Goal: Task Accomplishment & Management: Complete application form

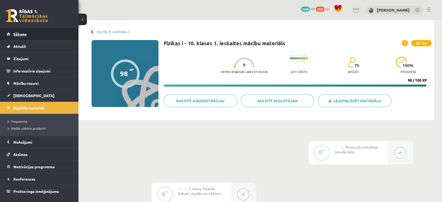
click at [22, 34] on span "Sākums" at bounding box center [19, 34] width 13 height 5
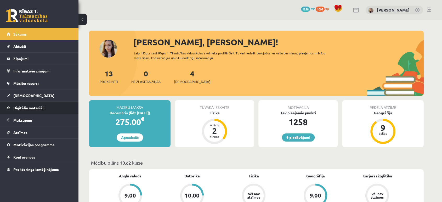
click at [20, 111] on link "Digitālie materiāli" at bounding box center [39, 108] width 65 height 12
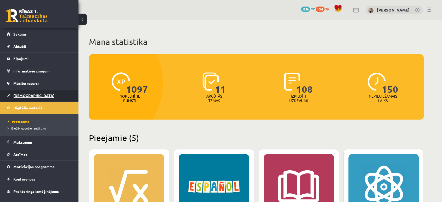
click at [19, 96] on span "[DEMOGRAPHIC_DATA]" at bounding box center [33, 95] width 41 height 5
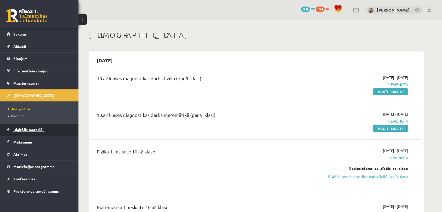
click at [21, 128] on span "Digitālie materiāli" at bounding box center [28, 129] width 31 height 5
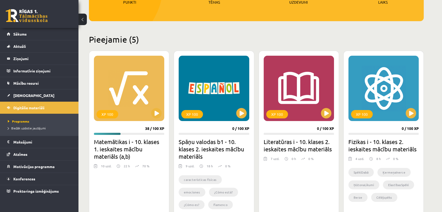
scroll to position [99, 0]
click at [156, 115] on button at bounding box center [156, 113] width 10 height 10
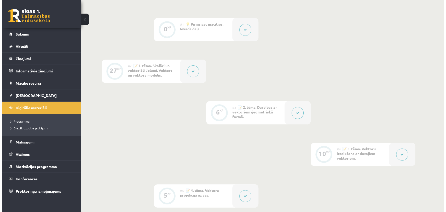
scroll to position [139, 0]
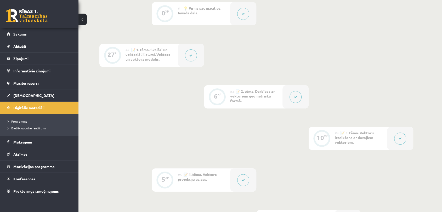
click at [188, 56] on button at bounding box center [191, 55] width 12 height 12
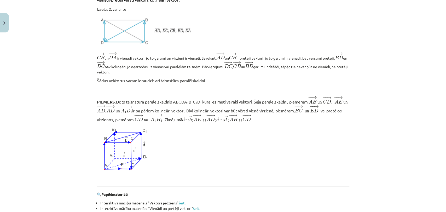
scroll to position [487, 0]
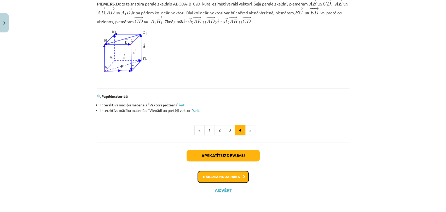
click at [227, 171] on button "Nākamā nodarbība" at bounding box center [223, 177] width 51 height 12
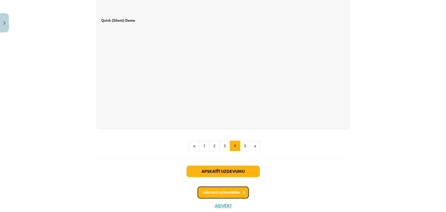
scroll to position [477, 0]
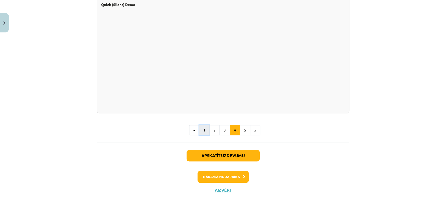
click at [204, 134] on button "1" at bounding box center [204, 130] width 10 height 10
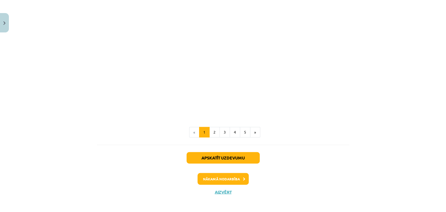
scroll to position [797, 0]
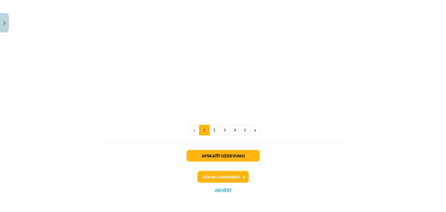
click at [212, 135] on button "2" at bounding box center [214, 130] width 10 height 10
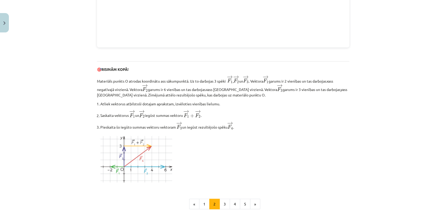
scroll to position [646, 0]
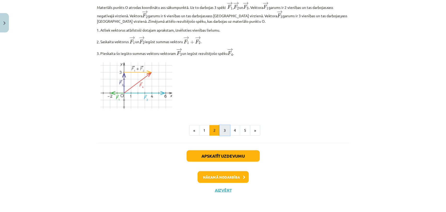
click at [220, 129] on button "3" at bounding box center [225, 130] width 10 height 10
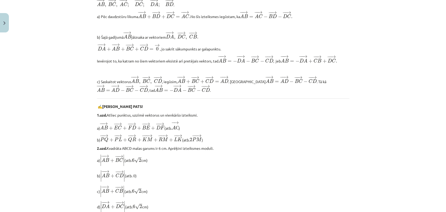
scroll to position [444, 0]
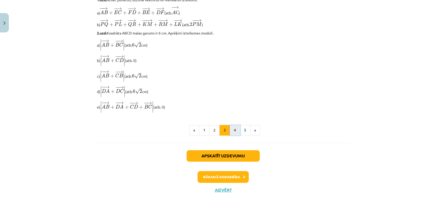
click at [231, 128] on button "4" at bounding box center [235, 130] width 10 height 10
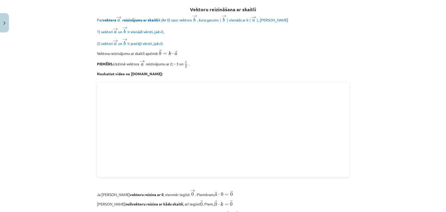
scroll to position [477, 0]
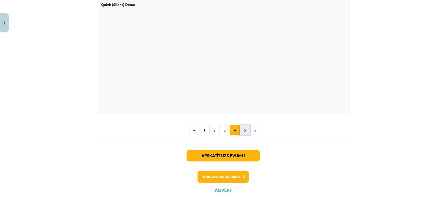
click at [243, 132] on button "5" at bounding box center [245, 130] width 10 height 10
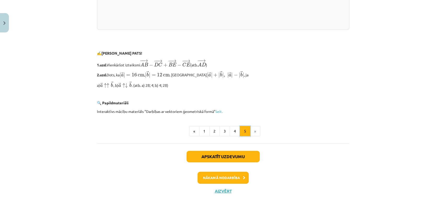
scroll to position [1110, 0]
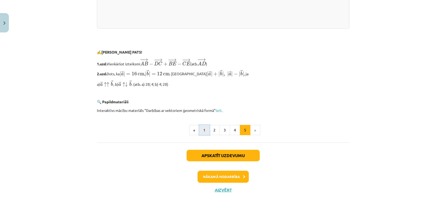
click at [204, 129] on button "1" at bounding box center [204, 130] width 10 height 10
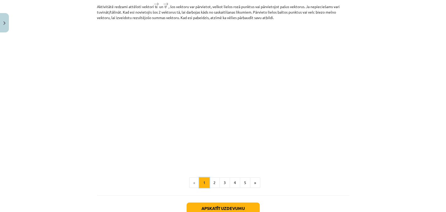
scroll to position [797, 0]
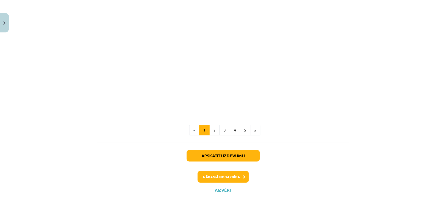
click at [212, 135] on button "2" at bounding box center [214, 130] width 10 height 10
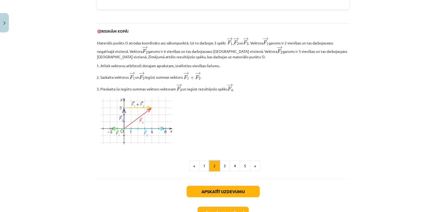
scroll to position [632, 0]
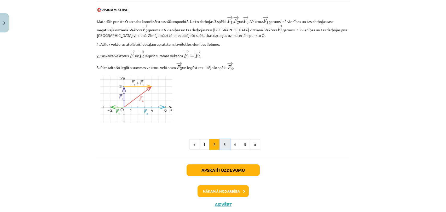
click at [225, 147] on button "3" at bounding box center [225, 144] width 10 height 10
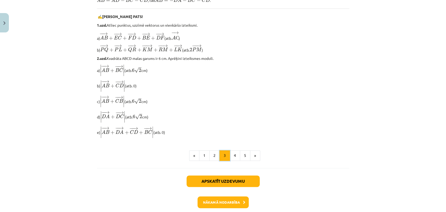
scroll to position [444, 0]
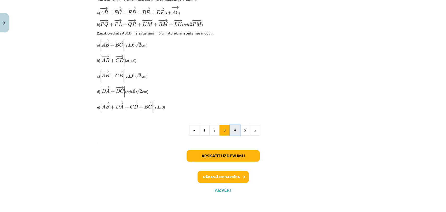
click at [234, 131] on button "4" at bounding box center [235, 130] width 10 height 10
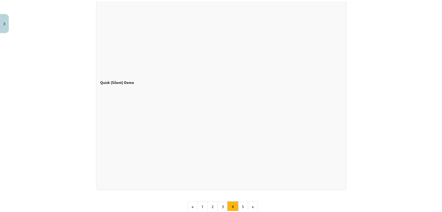
scroll to position [477, 0]
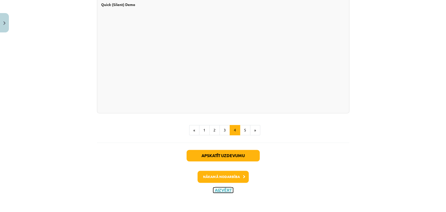
click at [226, 191] on button "Aizvērt" at bounding box center [223, 189] width 20 height 5
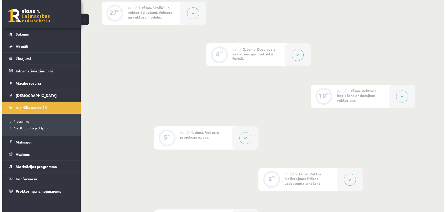
scroll to position [182, 0]
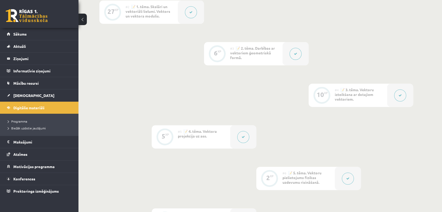
click at [241, 139] on button at bounding box center [243, 137] width 12 height 12
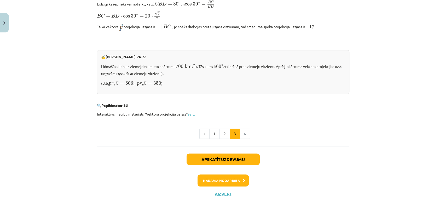
scroll to position [534, 0]
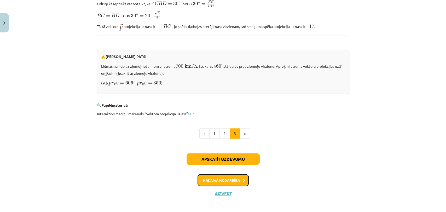
click at [223, 179] on button "Nākamā nodarbība" at bounding box center [223, 180] width 51 height 12
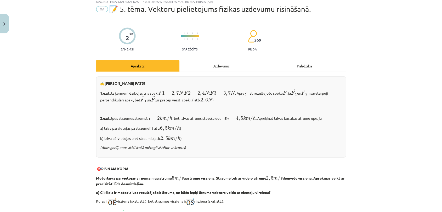
scroll to position [13, 0]
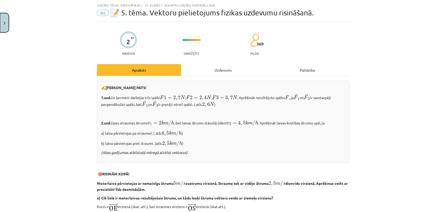
click at [1, 32] on button "Close" at bounding box center [4, 22] width 9 height 19
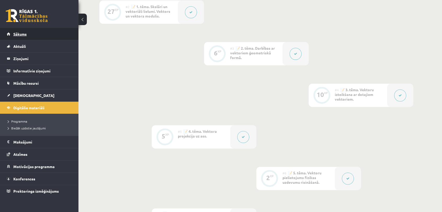
click at [18, 36] on link "Sākums" at bounding box center [39, 34] width 65 height 12
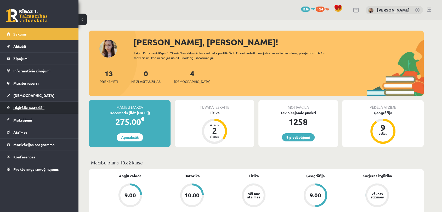
click at [32, 109] on span "Digitālie materiāli" at bounding box center [28, 107] width 31 height 5
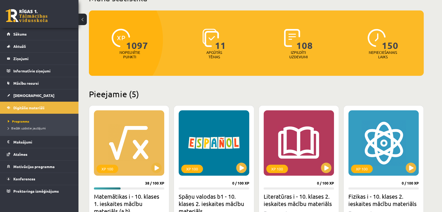
scroll to position [77, 0]
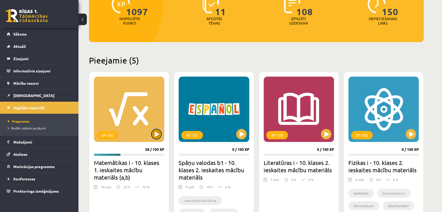
click at [154, 134] on button at bounding box center [156, 134] width 10 height 10
click at [147, 122] on div "XP 100" at bounding box center [129, 109] width 70 height 65
click at [132, 123] on div "XP 100" at bounding box center [129, 109] width 70 height 65
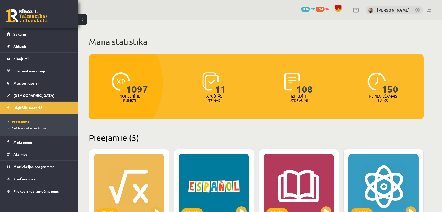
scroll to position [77, 0]
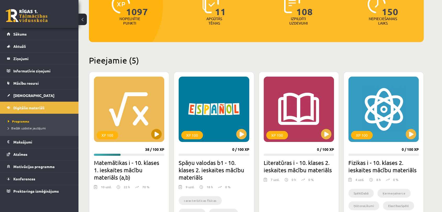
click at [153, 107] on div "XP 100" at bounding box center [129, 109] width 70 height 65
click at [144, 119] on div "XP 100" at bounding box center [129, 109] width 70 height 65
click at [145, 117] on div "XP 100" at bounding box center [129, 109] width 70 height 65
click at [140, 105] on div "XP 100" at bounding box center [129, 109] width 70 height 65
click at [130, 124] on div "XP 100" at bounding box center [129, 109] width 70 height 65
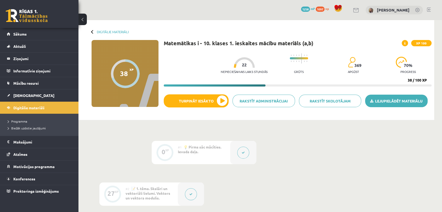
click at [415, 106] on link "Lejupielādēt materiālu" at bounding box center [396, 101] width 62 height 13
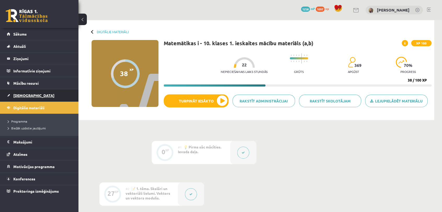
click at [18, 93] on link "[DEMOGRAPHIC_DATA]" at bounding box center [39, 95] width 65 height 12
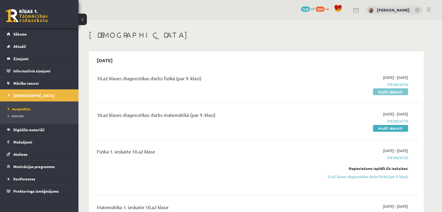
click at [398, 93] on link "Pildīt ieskaiti" at bounding box center [390, 91] width 35 height 7
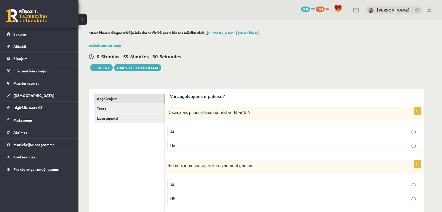
click at [376, 147] on p "Nē" at bounding box center [294, 144] width 248 height 5
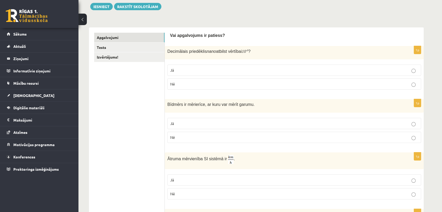
scroll to position [77, 0]
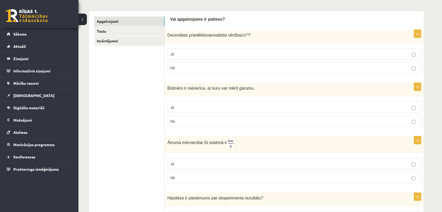
click at [202, 109] on p "Jā" at bounding box center [294, 107] width 248 height 5
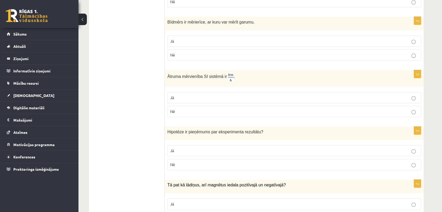
scroll to position [155, 0]
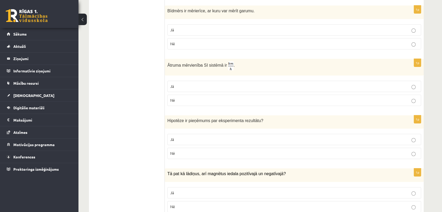
click at [222, 102] on p "Nē" at bounding box center [294, 100] width 248 height 5
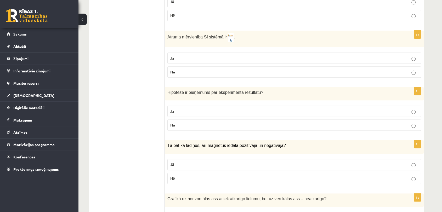
scroll to position [193, 0]
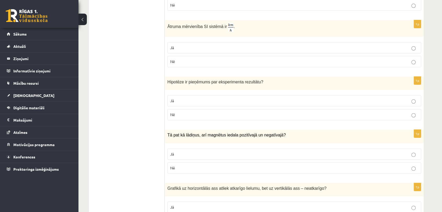
click at [204, 100] on p "Jā" at bounding box center [294, 100] width 248 height 5
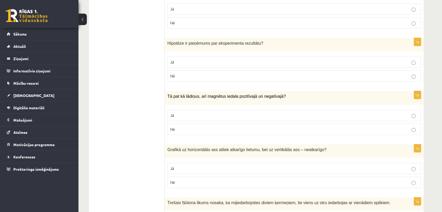
click at [215, 114] on p "Jā" at bounding box center [294, 115] width 248 height 5
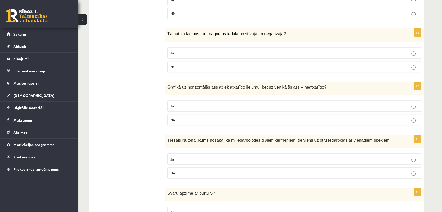
scroll to position [309, 0]
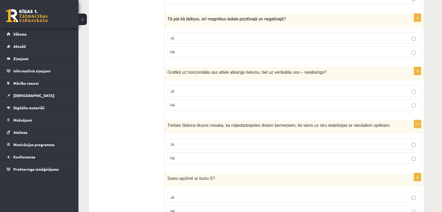
click at [275, 107] on label "Nē" at bounding box center [294, 104] width 254 height 11
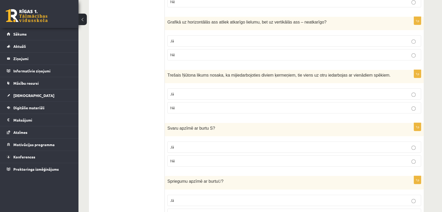
scroll to position [348, 0]
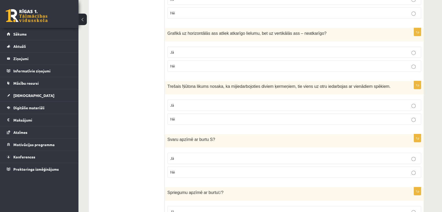
drag, startPoint x: 263, startPoint y: 105, endPoint x: 219, endPoint y: 104, distance: 43.7
click at [219, 104] on p "Jā" at bounding box center [294, 104] width 248 height 5
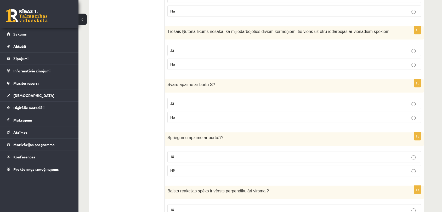
scroll to position [404, 0]
click at [199, 113] on label "Nē" at bounding box center [294, 116] width 254 height 11
click at [185, 84] on span "Svaru apzīmē ar burtu S" at bounding box center [189, 84] width 45 height 4
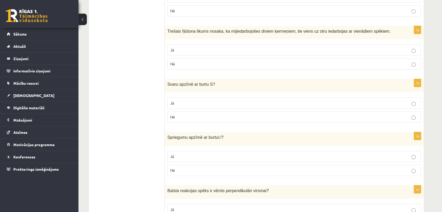
click at [185, 84] on span "Svaru apzīmē ar burtu S" at bounding box center [189, 84] width 45 height 4
copy div "Svaru apzīmē ar burtu S ?"
click at [144, 70] on ul "Apgalvojumi Tests Izvērtējums!" at bounding box center [129, 149] width 71 height 919
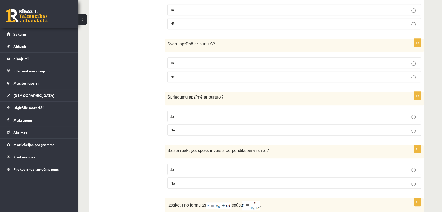
scroll to position [445, 0]
click at [189, 115] on p "Jā" at bounding box center [294, 114] width 248 height 5
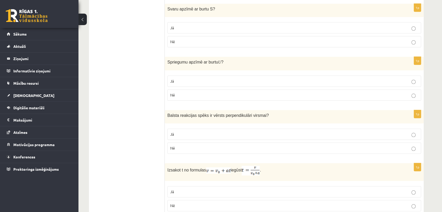
scroll to position [479, 0]
click at [243, 134] on p "Jā" at bounding box center [294, 133] width 248 height 5
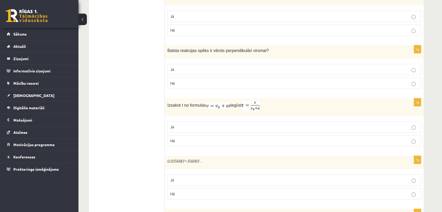
scroll to position [544, 0]
click at [191, 138] on p "Nē" at bounding box center [294, 140] width 248 height 5
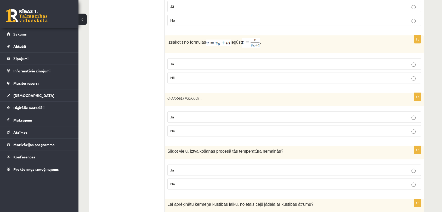
scroll to position [607, 0]
click at [172, 114] on span "Jā" at bounding box center [172, 116] width 4 height 5
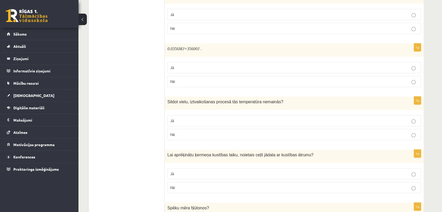
scroll to position [663, 0]
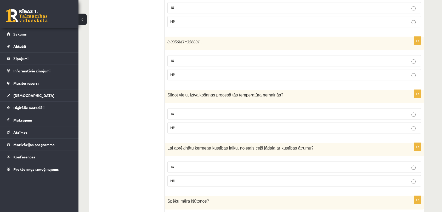
click at [193, 111] on p "Jā" at bounding box center [294, 113] width 248 height 5
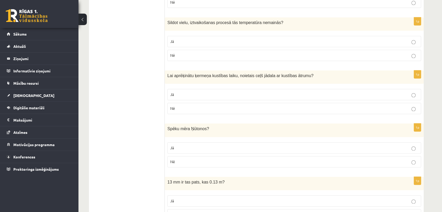
scroll to position [736, 0]
click at [184, 92] on p "Jā" at bounding box center [294, 93] width 248 height 5
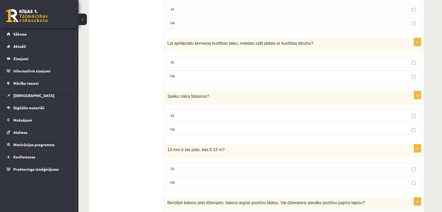
scroll to position [778, 0]
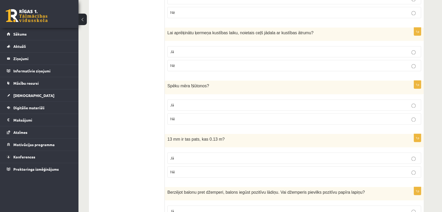
click at [192, 102] on p "Jā" at bounding box center [294, 104] width 248 height 5
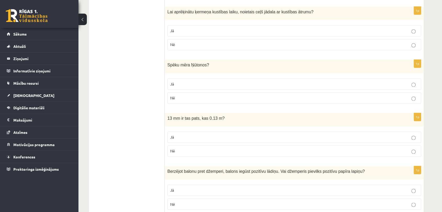
scroll to position [815, 0]
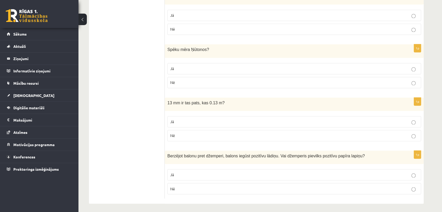
click at [180, 134] on p "Nē" at bounding box center [294, 135] width 248 height 5
click at [264, 189] on p "Nē" at bounding box center [294, 188] width 248 height 5
click at [170, 172] on span "Jā" at bounding box center [172, 174] width 4 height 5
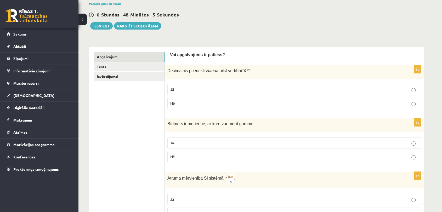
scroll to position [0, 0]
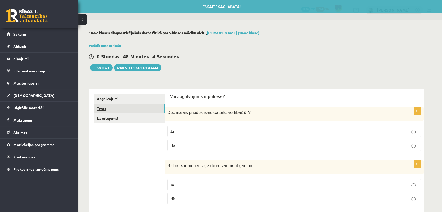
click at [104, 109] on link "Tests" at bounding box center [129, 109] width 70 height 10
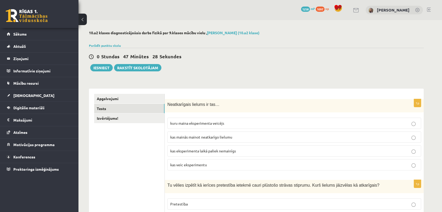
click at [194, 124] on span "kuru maina eksperimenta veicējs" at bounding box center [197, 123] width 54 height 5
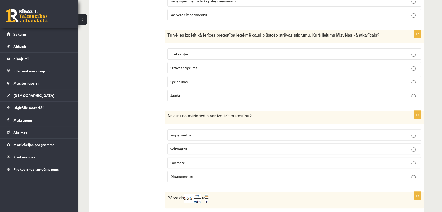
scroll to position [120, 0]
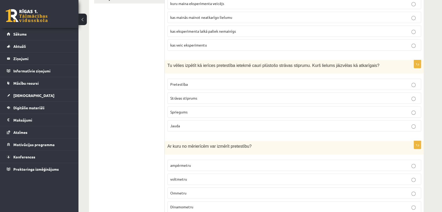
click at [179, 101] on label "Strāvas stiprums" at bounding box center [294, 98] width 254 height 11
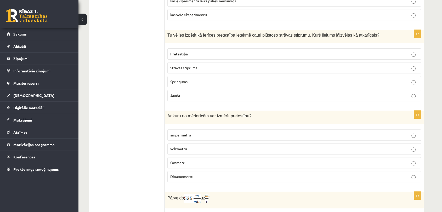
scroll to position [151, 0]
click at [175, 132] on span "ampērmetru" at bounding box center [180, 134] width 21 height 5
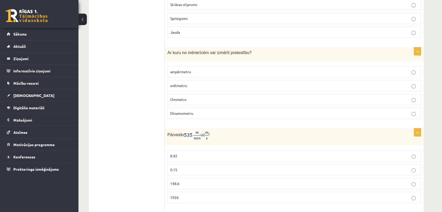
scroll to position [213, 0]
click at [171, 154] on span "8.92" at bounding box center [173, 156] width 7 height 5
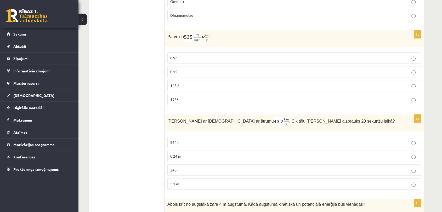
scroll to position [329, 0]
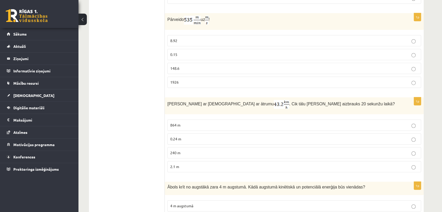
click at [184, 153] on p "240 m" at bounding box center [294, 152] width 248 height 5
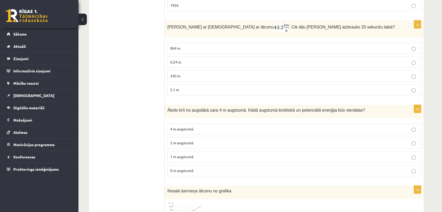
scroll to position [406, 0]
click at [194, 172] on label "0 m augstumā" at bounding box center [294, 170] width 254 height 11
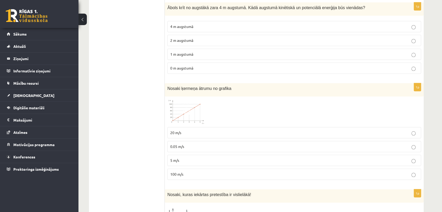
scroll to position [508, 0]
click at [186, 118] on img at bounding box center [186, 111] width 39 height 25
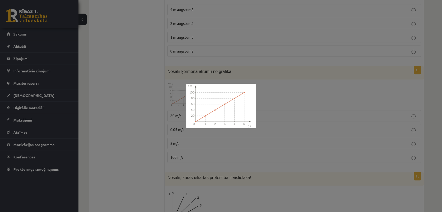
scroll to position [526, 0]
click at [165, 125] on div at bounding box center [221, 106] width 442 height 212
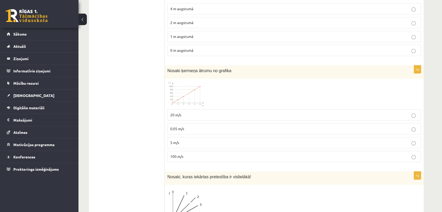
click at [225, 113] on p "20 m/s" at bounding box center [294, 114] width 248 height 5
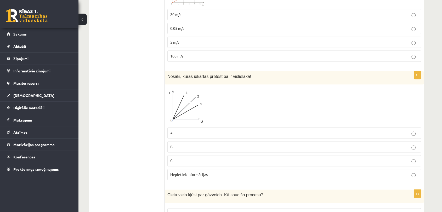
scroll to position [626, 0]
click at [173, 131] on p "A" at bounding box center [294, 132] width 248 height 5
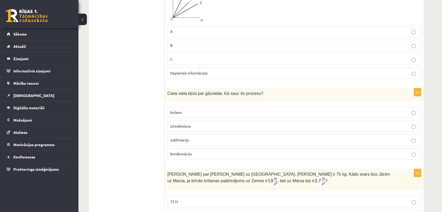
scroll to position [730, 0]
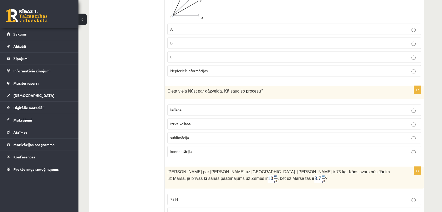
click at [174, 137] on span "sublimācija" at bounding box center [179, 137] width 19 height 5
copy fieldset "sublimācija"
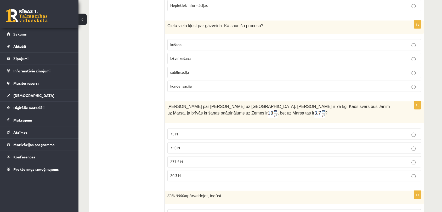
scroll to position [815, 0]
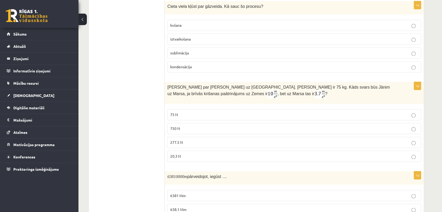
click at [175, 141] on span "277.5 N" at bounding box center [176, 142] width 13 height 5
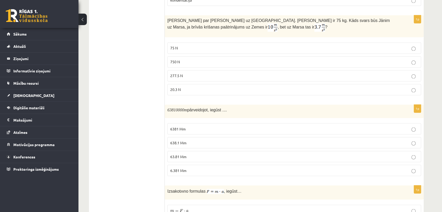
scroll to position [881, 0]
click at [182, 154] on span "63.81 Mm" at bounding box center [178, 156] width 16 height 5
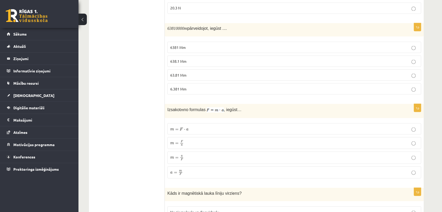
scroll to position [963, 0]
click at [190, 140] on p "m = F a m = F a" at bounding box center [294, 143] width 248 height 6
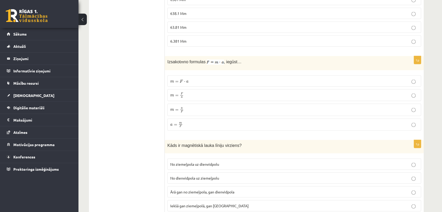
scroll to position [1026, 0]
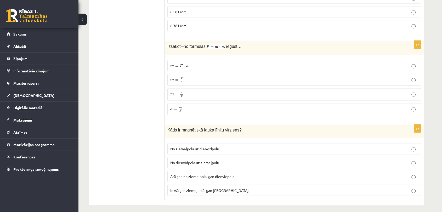
click at [182, 147] on p "No ziemeļpola uz dienvidpolu" at bounding box center [294, 148] width 248 height 5
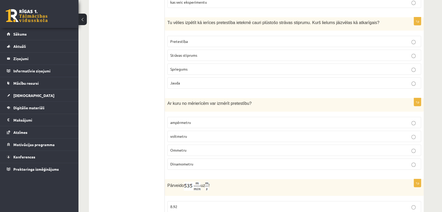
scroll to position [178, 0]
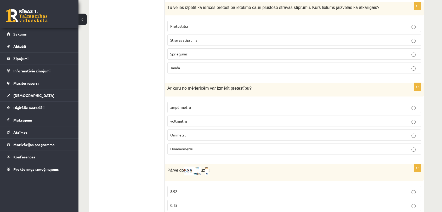
click at [191, 137] on label "Ommetru" at bounding box center [294, 134] width 254 height 11
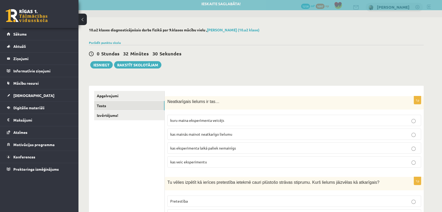
scroll to position [0, 0]
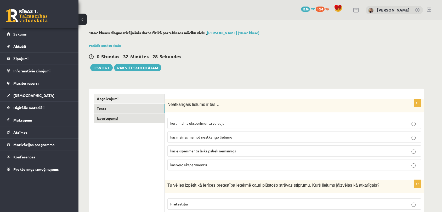
click at [113, 118] on link "Izvērtējums!" at bounding box center [129, 118] width 70 height 10
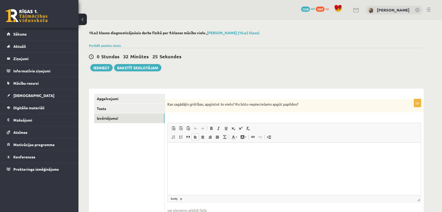
click at [193, 159] on html at bounding box center [294, 151] width 253 height 16
click at [319, 150] on p "**********" at bounding box center [294, 150] width 243 height 5
click at [351, 151] on p "**********" at bounding box center [294, 150] width 243 height 5
click at [325, 151] on p "**********" at bounding box center [294, 150] width 243 height 5
click at [354, 149] on p "**********" at bounding box center [294, 150] width 243 height 5
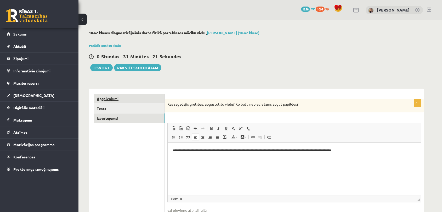
click at [107, 97] on link "Apgalvojumi" at bounding box center [129, 99] width 70 height 10
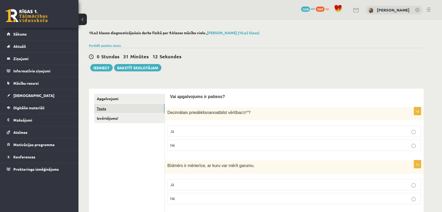
click at [106, 107] on link "Tests" at bounding box center [129, 109] width 70 height 10
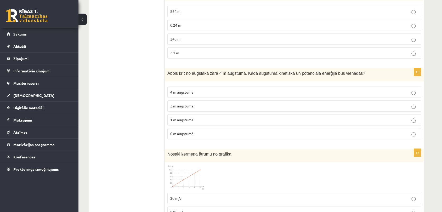
scroll to position [434, 0]
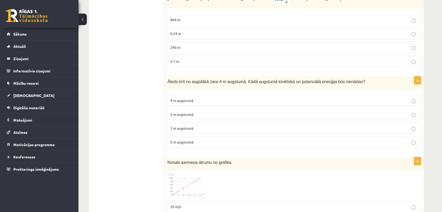
click at [184, 82] on span "Ābols krīt no augstākā zara 4 m augstumā. Kādā augstumā kinētiskā un potenciālā…" at bounding box center [266, 81] width 198 height 4
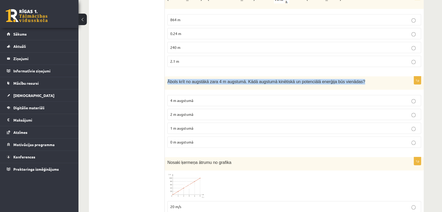
click at [184, 82] on span "Ābols krīt no augstākā zara 4 m augstumā. Kādā augstumā kinētiskā un potenciālā…" at bounding box center [266, 81] width 198 height 4
copy div "Ābols krīt no augstākā zara 4 m augstumā. Kādā augstumā kinētiskā un potenciālā…"
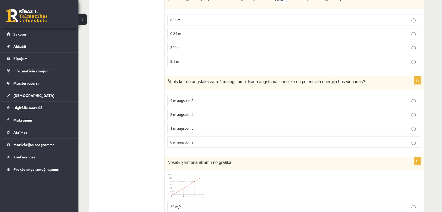
click at [179, 116] on label "2 m augstumā" at bounding box center [294, 114] width 254 height 11
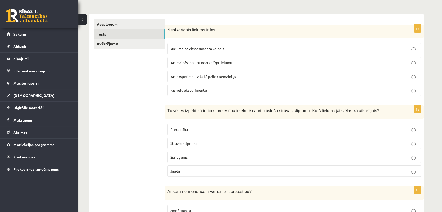
scroll to position [0, 0]
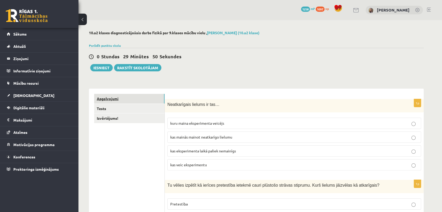
click at [106, 101] on link "Apgalvojumi" at bounding box center [129, 99] width 70 height 10
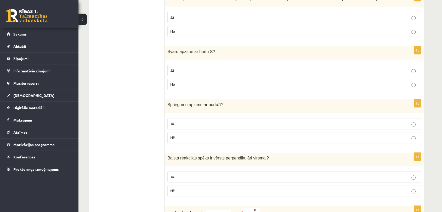
scroll to position [411, 0]
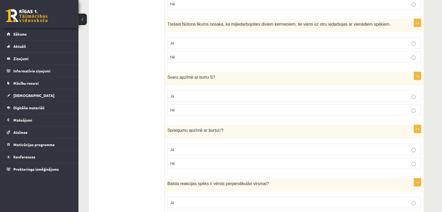
click at [186, 78] on span "Svaru apzīmē ar burtu S" at bounding box center [189, 77] width 45 height 4
copy div "Svaru apzīmē ar burtu S ?"
click at [123, 81] on ul "Apgalvojumi Tests Izvērtējums!" at bounding box center [129, 142] width 71 height 919
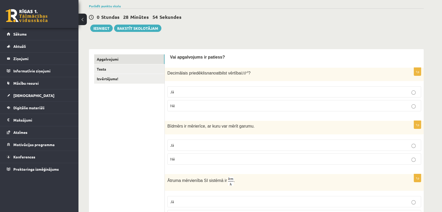
scroll to position [0, 0]
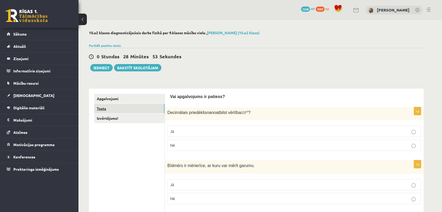
click at [102, 109] on link "Tests" at bounding box center [129, 109] width 70 height 10
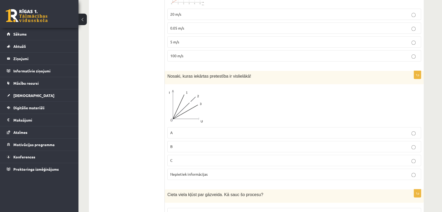
scroll to position [627, 0]
click at [174, 155] on label "C" at bounding box center [294, 159] width 254 height 11
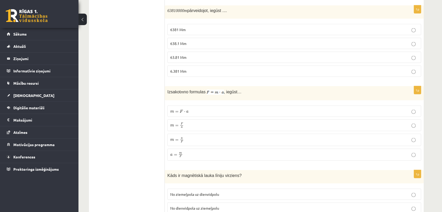
scroll to position [1026, 0]
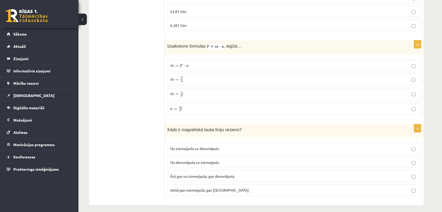
click at [199, 128] on span "Kāds ir magnētiskā lauka līniju virziens?" at bounding box center [204, 130] width 74 height 4
copy div "Kāds ir magnētiskā lauka līniju virziens?"
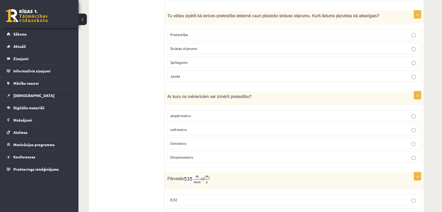
scroll to position [0, 0]
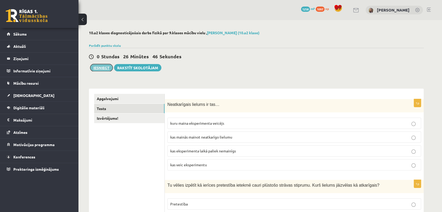
click at [100, 69] on button "Iesniegt" at bounding box center [101, 67] width 22 height 7
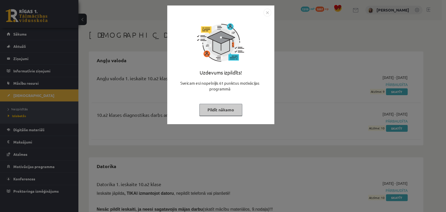
click at [269, 13] on img "Close" at bounding box center [267, 13] width 8 height 8
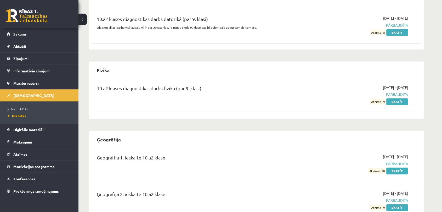
scroll to position [277, 0]
click at [393, 102] on link "Skatīt" at bounding box center [397, 102] width 22 height 7
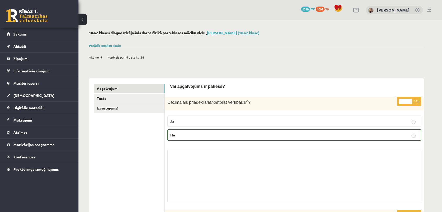
click at [115, 47] on link "Parādīt punktu skalu" at bounding box center [105, 45] width 32 height 4
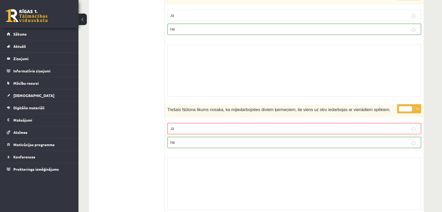
scroll to position [806, 0]
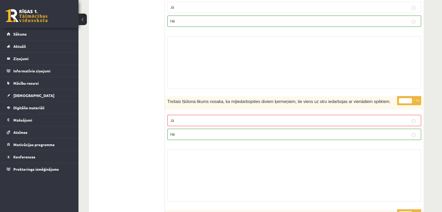
click at [242, 102] on span "Trešais Ņūtona likums nosaka, ka mijiedarbojoties diviem ķermeņiem, tie viens u…" at bounding box center [278, 101] width 223 height 4
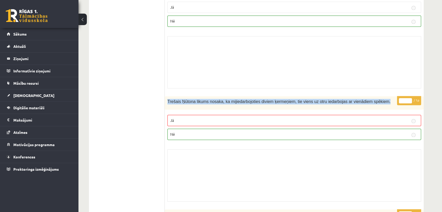
click at [242, 102] on span "Trešais Ņūtona likums nosaka, ka mijiedarbojoties diviem ķermeņiem, tie viens u…" at bounding box center [278, 101] width 223 height 4
copy div "Trešais Ņūtona likums nosaka, ka mijiedarbojoties diviem ķermeņiem, tie viens u…"
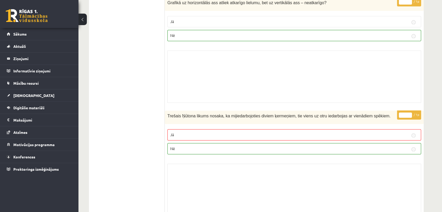
scroll to position [791, 0]
click at [17, 93] on span "[DEMOGRAPHIC_DATA]" at bounding box center [33, 95] width 41 height 5
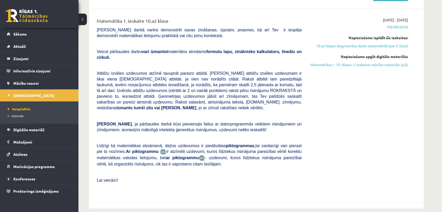
scroll to position [131, 0]
click at [15, 32] on span "Sākums" at bounding box center [19, 34] width 13 height 5
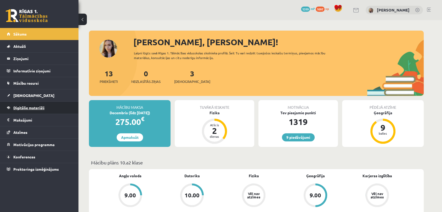
click at [39, 106] on span "Digitālie materiāli" at bounding box center [28, 107] width 31 height 5
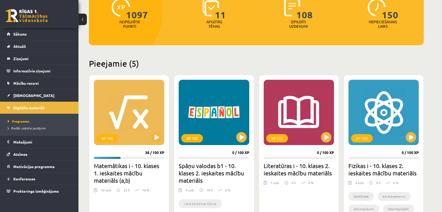
scroll to position [85, 0]
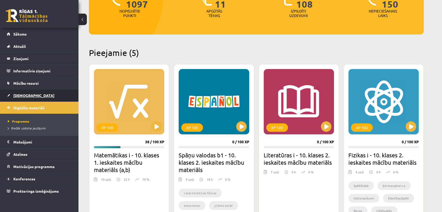
click at [21, 95] on span "[DEMOGRAPHIC_DATA]" at bounding box center [33, 95] width 41 height 5
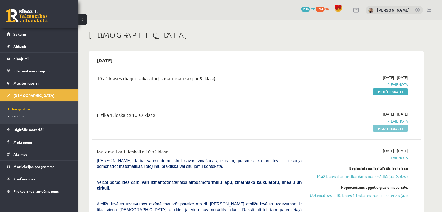
click at [383, 128] on link "Pildīt ieskaiti" at bounding box center [390, 128] width 35 height 7
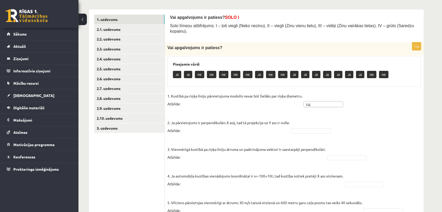
scroll to position [89, 0]
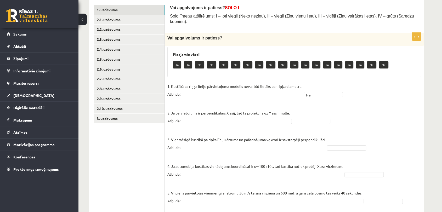
click at [259, 109] on p "2. Ja pārvietojums ir perpendikulārs X asij, tad tā projekcija uz Y ass ir null…" at bounding box center [228, 113] width 122 height 24
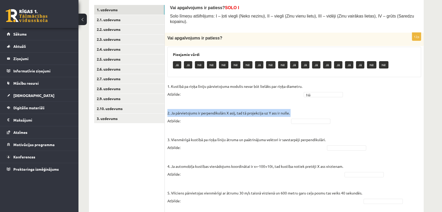
click at [259, 109] on p "2. Ja pārvietojums ir perpendikulārs X asij, tad tā projekcija uz Y ass ir null…" at bounding box center [228, 113] width 122 height 24
copy p "2. Ja pārvietojums ir perpendikulārs X asij, tad tā projekcija uz Y ass ir null…"
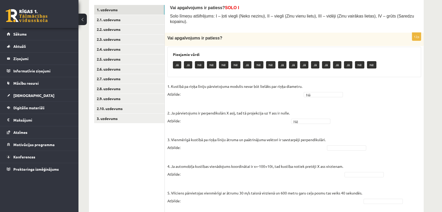
click at [249, 143] on p "3. Vienmērīgā kustībā pa riņķa līniju ātruma un paātrinājuma vektori ir savstar…" at bounding box center [246, 140] width 158 height 24
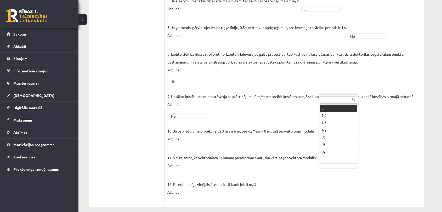
scroll to position [6, 0]
click at [304, 166] on fieldset "1. Kustībā pa riņķa līniju pārvietojuma modulis nevar būt lielāks par riņķa dia…" at bounding box center [294, 32] width 254 height 336
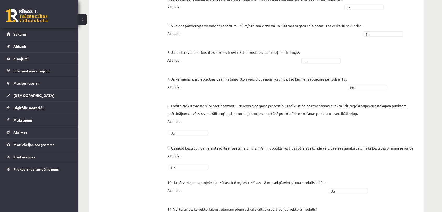
scroll to position [256, 0]
click at [231, 142] on p "9. Uzsākot kustību no miera stāvokļa ar paātrinājumu 2 m/s², motocikls kustības…" at bounding box center [290, 149] width 247 height 24
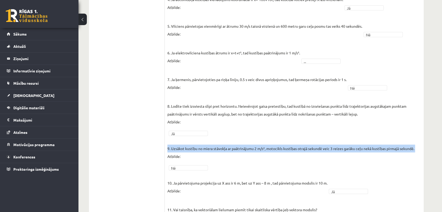
click at [231, 142] on p "9. Uzsākot kustību no miera stāvokļa ar paātrinājumu 2 m/s², motocikls kustības…" at bounding box center [290, 149] width 247 height 24
copy p "9. Uzsākot kustību no miera stāvokļa ar paātrinājumu 2 m/s², motocikls kustības…"
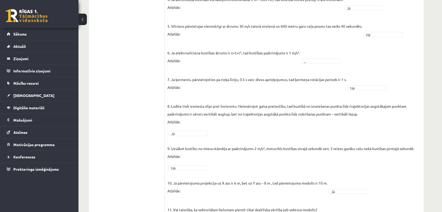
click at [252, 159] on fieldset "1. Kustībā pa riņķa līniju pārvietojuma modulis nevar būt lielāks par riņķa dia…" at bounding box center [294, 84] width 254 height 336
click at [269, 45] on p "6. Ja elektrovilciena kustības ātrums ir x=t+t², tad kustības paātrinājums ir 1…" at bounding box center [233, 53] width 133 height 24
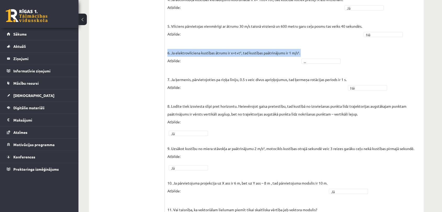
click at [269, 45] on p "6. Ja elektrovilciena kustības ātrums ir x=t+t², tad kustības paātrinājums ir 1…" at bounding box center [233, 53] width 133 height 24
copy p "6. Ja elektrovilciena kustības ātrums ir x=t+t², tad kustības paātrinājums ir 1…"
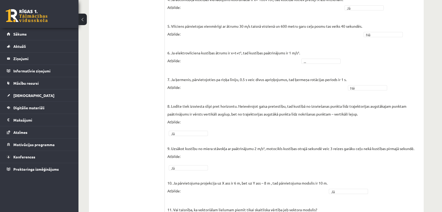
click at [293, 122] on fieldset "1. Kustībā pa riņķa līniju pārvietojuma modulis nevar būt lielāks par riņķa dia…" at bounding box center [294, 84] width 254 height 336
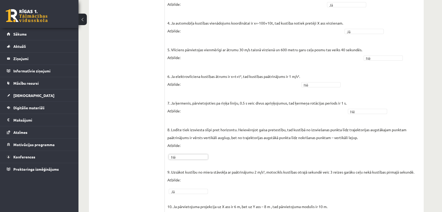
scroll to position [232, 0]
click at [150, 149] on ul "1. uzdevums 2.1. uzdevums 2.2. uzdevums 2.3. uzdevums 2.4. uzdevums 2.5. uzdevu…" at bounding box center [129, 70] width 71 height 416
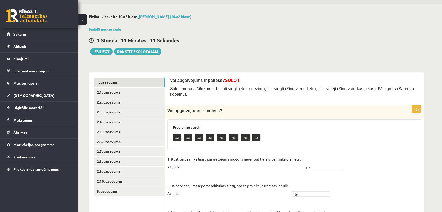
scroll to position [15, 0]
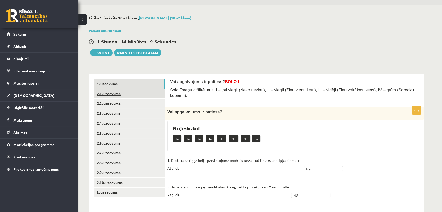
click at [112, 94] on link "2.1. uzdevums" at bounding box center [129, 94] width 70 height 10
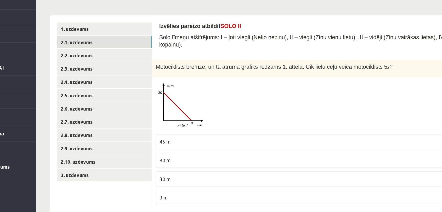
scroll to position [32, 0]
click at [255, 120] on div at bounding box center [294, 124] width 254 height 37
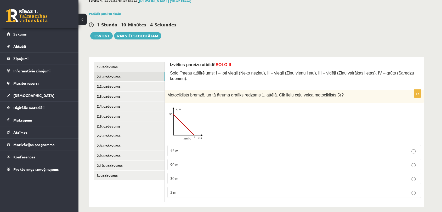
click at [195, 148] on p "45 m" at bounding box center [294, 150] width 248 height 5
click at [111, 177] on link "3. uzdevums" at bounding box center [129, 176] width 70 height 10
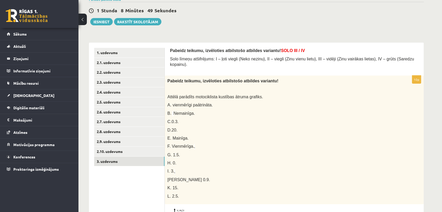
scroll to position [0, 0]
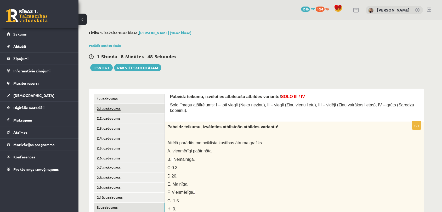
click at [117, 111] on link "2.1. uzdevums" at bounding box center [129, 109] width 70 height 10
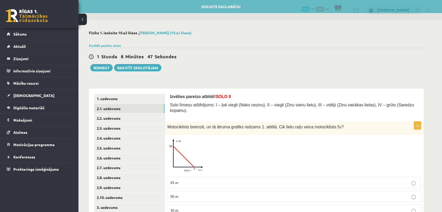
scroll to position [32, 0]
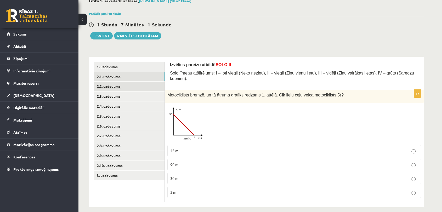
click at [109, 87] on link "2.2. uzdevums" at bounding box center [129, 87] width 70 height 10
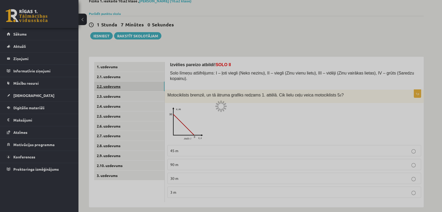
scroll to position [16, 0]
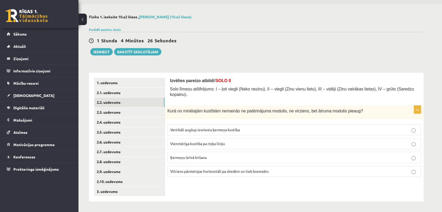
click at [203, 155] on label "Ķermeņu brīvā krišana" at bounding box center [294, 157] width 254 height 11
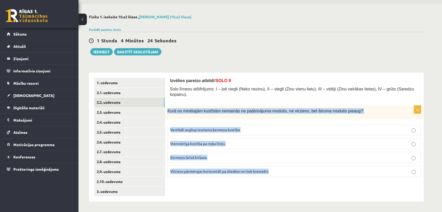
drag, startPoint x: 283, startPoint y: 167, endPoint x: 167, endPoint y: 107, distance: 130.5
click at [167, 107] on div "1p Kurā no minētajām kustībām nemainās ne paātrinājuma modulis, ne virziens, be…" at bounding box center [294, 144] width 259 height 76
copy div "Kurā no minētajām kustībām nemainās ne paātrinājuma modulis, ne virziens, bet ā…"
click at [188, 179] on div "Izvēlies pareizo atbildi! SOLO II Solo līmeņu atšifrējums: I – ļoti viegli (Nek…" at bounding box center [294, 137] width 259 height 129
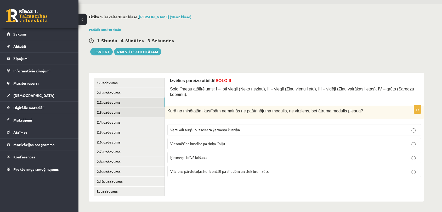
click at [99, 114] on link "2.3. uzdevums" at bounding box center [129, 112] width 70 height 10
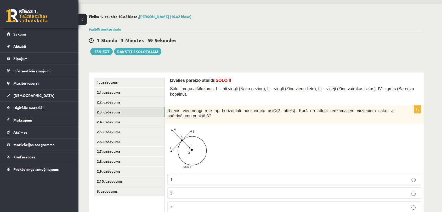
scroll to position [39, 0]
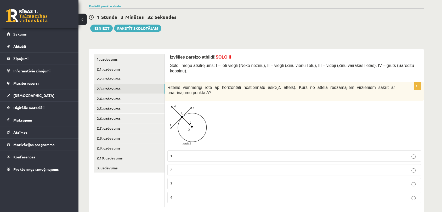
click at [186, 181] on p "3" at bounding box center [294, 183] width 248 height 5
click at [225, 167] on p "2" at bounding box center [294, 169] width 248 height 5
click at [110, 101] on link "2.4. uzdevums" at bounding box center [129, 99] width 70 height 10
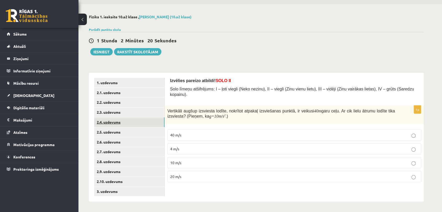
scroll to position [16, 0]
click at [106, 132] on link "2.5. uzdevums" at bounding box center [129, 132] width 70 height 10
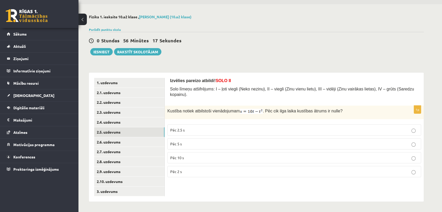
click at [250, 155] on p "Pēc 10 s" at bounding box center [294, 157] width 248 height 5
click at [117, 140] on link "2.6. uzdevums" at bounding box center [129, 142] width 70 height 10
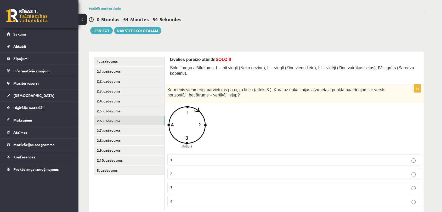
scroll to position [46, 0]
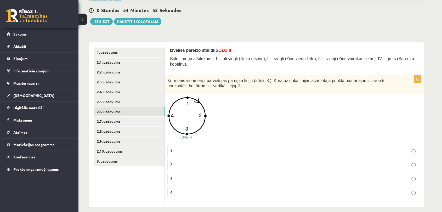
click at [194, 162] on p "2" at bounding box center [294, 164] width 248 height 5
click at [113, 121] on link "2.7. uzdevums" at bounding box center [129, 122] width 70 height 10
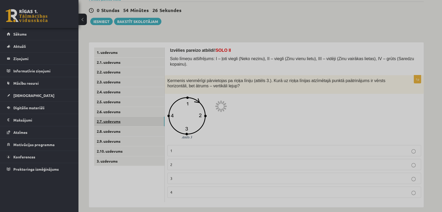
scroll to position [16, 0]
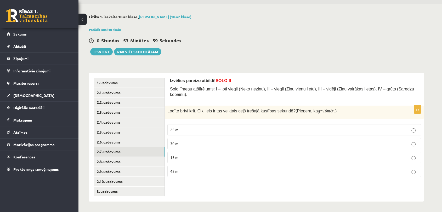
drag, startPoint x: 355, startPoint y: 108, endPoint x: 363, endPoint y: 101, distance: 10.2
click at [363, 106] on div "Lodīte brīvi krīt. Cik liels ir tas veiktais ceļš trešajā kustības sekundē? (Pi…" at bounding box center [294, 112] width 259 height 13
click at [175, 169] on span "45 m" at bounding box center [174, 171] width 8 height 5
click at [117, 163] on link "2.8. uzdevums" at bounding box center [129, 162] width 70 height 10
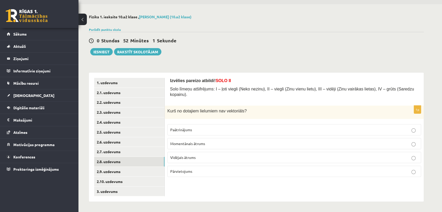
click at [207, 155] on p "Vidējais ātrums" at bounding box center [294, 157] width 248 height 5
click at [111, 172] on link "2.9. uzdevums" at bounding box center [129, 172] width 70 height 10
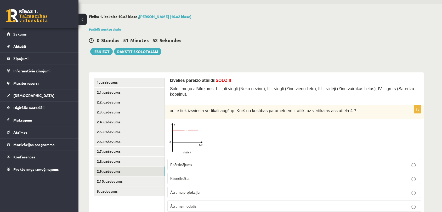
scroll to position [30, 0]
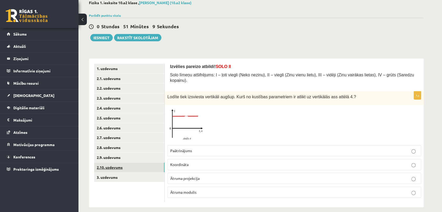
click at [107, 167] on link "2.10. uzdevums" at bounding box center [129, 168] width 70 height 10
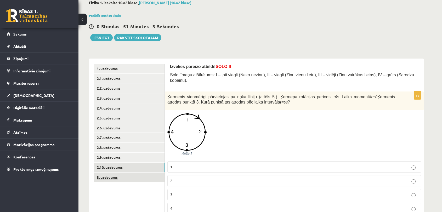
click at [117, 176] on link "3. uzdevums" at bounding box center [129, 178] width 70 height 10
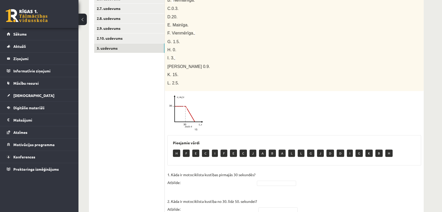
scroll to position [160, 0]
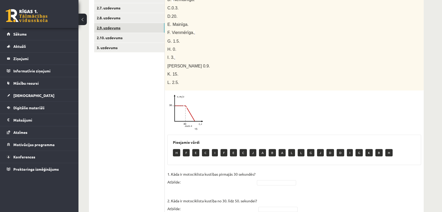
click at [111, 27] on link "2.9. uzdevums" at bounding box center [129, 28] width 70 height 10
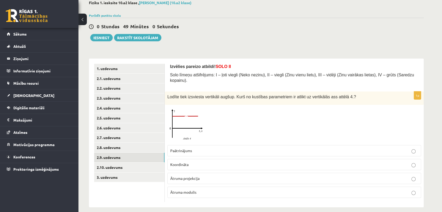
click at [195, 148] on p "Paātrinājums" at bounding box center [294, 150] width 248 height 5
click at [111, 176] on link "3. uzdevums" at bounding box center [129, 178] width 70 height 10
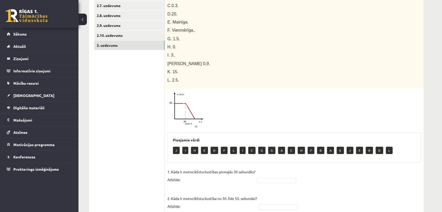
scroll to position [139, 0]
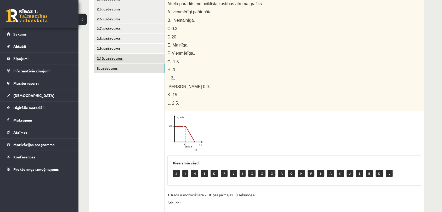
click at [112, 55] on link "2.10. uzdevums" at bounding box center [129, 59] width 70 height 10
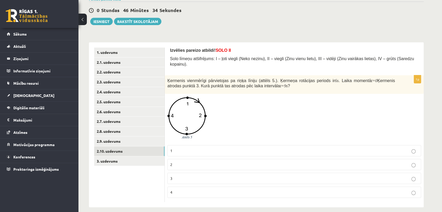
click at [177, 148] on p "1" at bounding box center [294, 150] width 248 height 5
click at [117, 139] on link "2.9. uzdevums" at bounding box center [129, 141] width 70 height 10
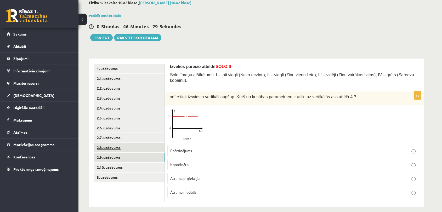
click at [109, 150] on link "2.8. uzdevums" at bounding box center [129, 148] width 70 height 10
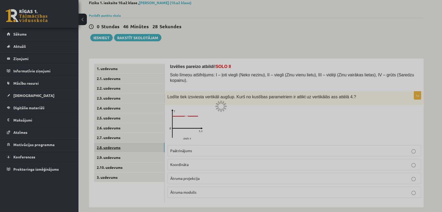
scroll to position [16, 0]
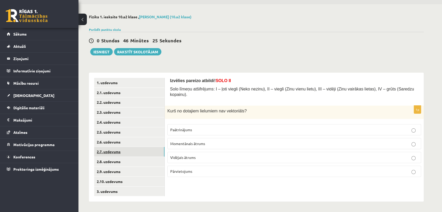
click at [108, 153] on link "2.7. uzdevums" at bounding box center [129, 152] width 70 height 10
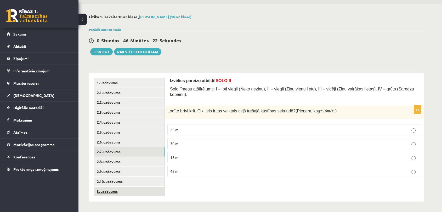
click at [110, 193] on link "3. uzdevums" at bounding box center [129, 192] width 70 height 10
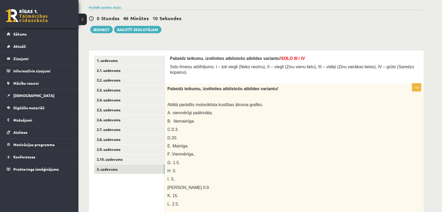
scroll to position [0, 0]
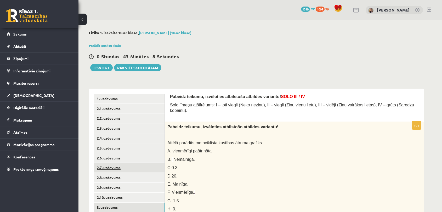
click at [107, 168] on link "2.7. uzdevums" at bounding box center [129, 168] width 70 height 10
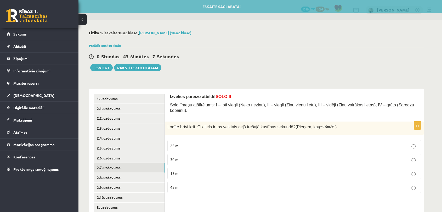
scroll to position [16, 0]
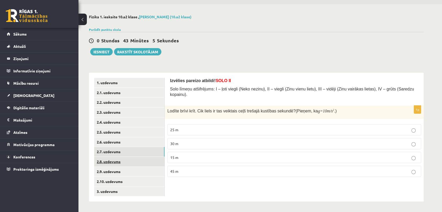
click at [112, 159] on link "2.8. uzdevums" at bounding box center [129, 162] width 70 height 10
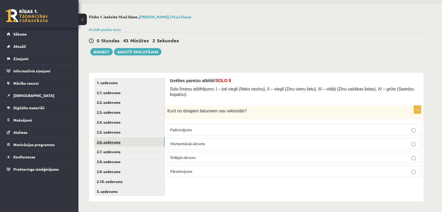
click at [113, 141] on link "2.6. uzdevums" at bounding box center [129, 142] width 70 height 10
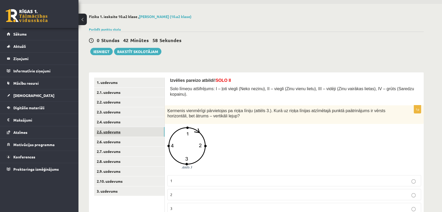
click at [112, 132] on link "2.5. uzdevums" at bounding box center [129, 132] width 70 height 10
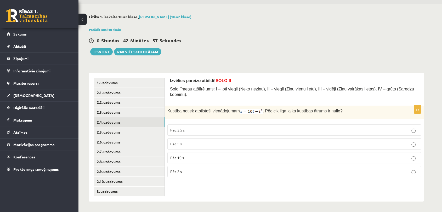
click at [114, 118] on link "2.4. uzdevums" at bounding box center [129, 122] width 70 height 10
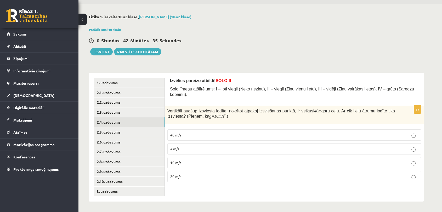
click at [206, 174] on p "20 m/s" at bounding box center [294, 176] width 248 height 5
click at [110, 170] on link "2.9. uzdevums" at bounding box center [129, 172] width 70 height 10
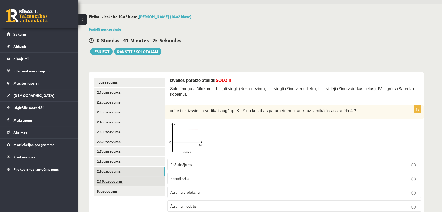
click at [113, 182] on link "2.10. uzdevums" at bounding box center [129, 181] width 70 height 10
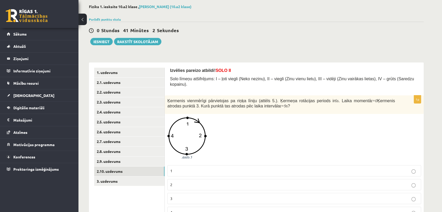
scroll to position [26, 0]
click at [117, 19] on link "Parādīt punktu skalu" at bounding box center [105, 20] width 32 height 4
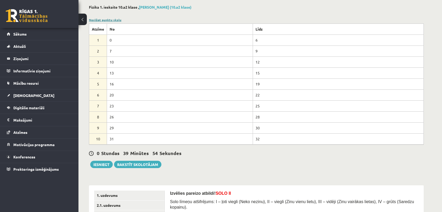
click at [116, 20] on link "Noslēpt punktu skalu" at bounding box center [105, 20] width 32 height 4
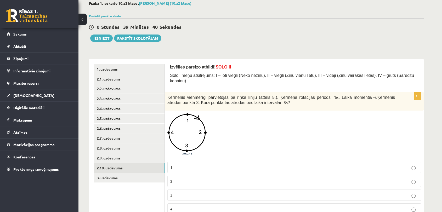
scroll to position [31, 0]
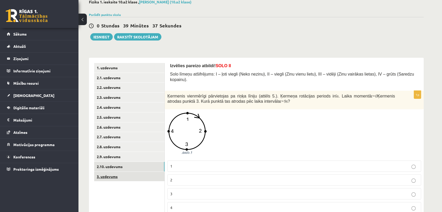
click at [111, 177] on link "3. uzdevums" at bounding box center [129, 177] width 70 height 10
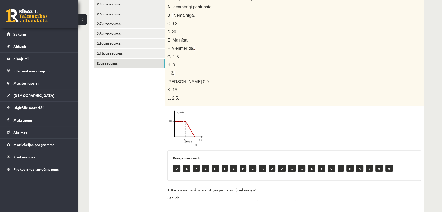
scroll to position [146, 0]
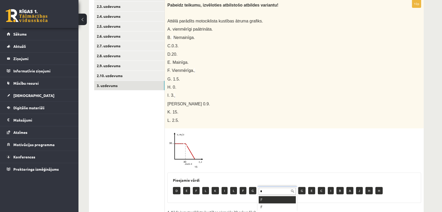
scroll to position [0, 0]
type input "*"
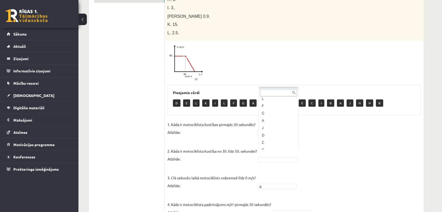
scroll to position [47, 0]
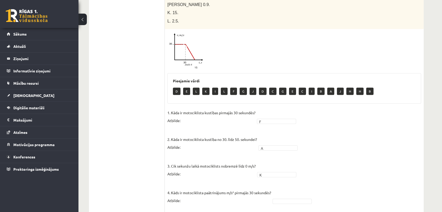
scroll to position [230, 0]
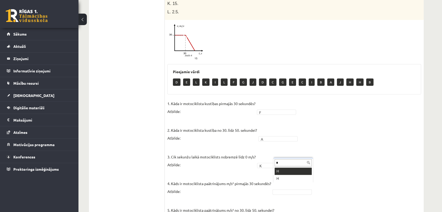
type input "*"
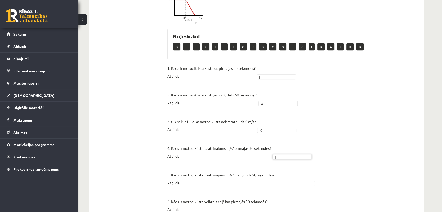
scroll to position [265, 0]
drag, startPoint x: 167, startPoint y: 169, endPoint x: 209, endPoint y: 170, distance: 42.1
click at [209, 170] on div "10p Pabeidz teikumu, izvēloties atbilstošo atbildes variantu! Attēlā parādīts m…" at bounding box center [294, 91] width 259 height 470
click at [249, 181] on fieldset "1. Kāda ir motociklista kustības pirmajās 30 sekundēs? Atbilde: F * 2. Kāda ir …" at bounding box center [294, 194] width 254 height 259
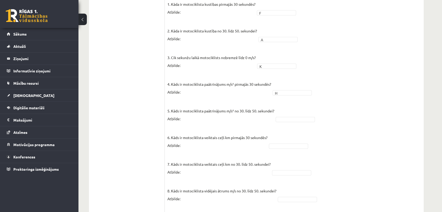
scroll to position [330, 0]
type input "*"
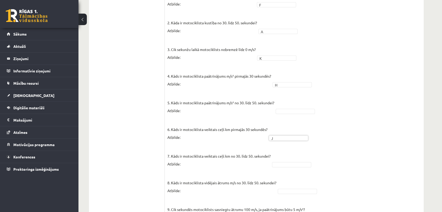
scroll to position [339, 0]
drag, startPoint x: 279, startPoint y: 95, endPoint x: 177, endPoint y: 86, distance: 102.3
click at [177, 86] on fieldset "1. Kāda ir motociklista kustības pirmajās 30 sekundēs? Atbilde: F * 2. Kāda ir …" at bounding box center [294, 120] width 254 height 259
click at [179, 98] on p "5. Kāds ir motociklista paātrinājums m/s² no 30. līdz 50. sekundei? Atbilde:" at bounding box center [220, 102] width 107 height 24
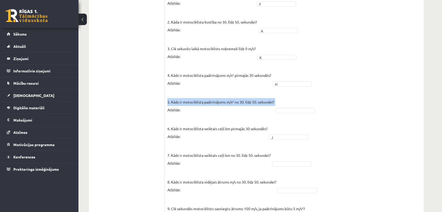
click at [179, 98] on p "5. Kāds ir motociklista paātrinājums m/s² no 30. līdz 50. sekundei? Atbilde:" at bounding box center [220, 102] width 107 height 24
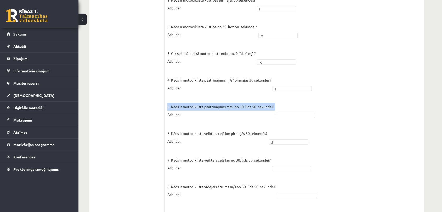
scroll to position [377, 0]
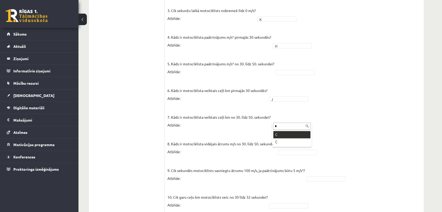
type input "*"
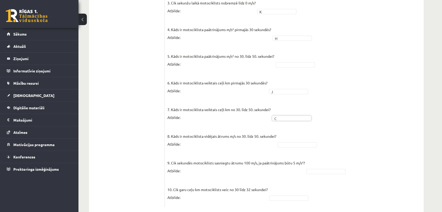
scroll to position [389, 0]
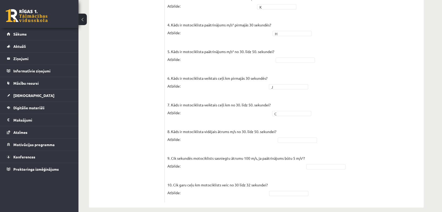
click at [305, 136] on fieldset "1. Kāda ir motociklista kustības pirmajās 30 sekundēs? Atbilde: F * 2. Kāda ir …" at bounding box center [294, 70] width 254 height 259
type input "*"
click at [221, 178] on p "10. Cik garu ceļu km motociklists veic no 30 līdz 32 sekundei? Atbilde:" at bounding box center [217, 185] width 100 height 24
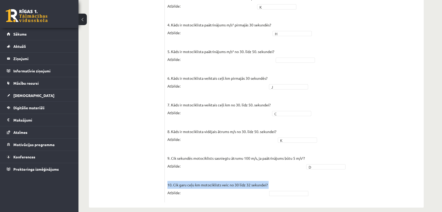
copy p "10. Cik garu ceļu km motociklists veic no 30 līdz 32 sekundei?"
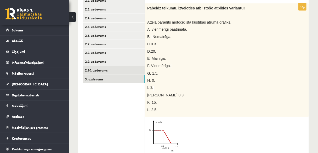
scroll to position [117, 0]
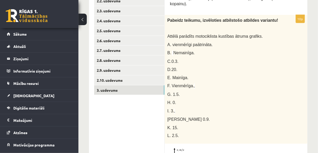
click at [174, 100] on span "H. 0." at bounding box center [171, 102] width 9 height 4
click at [173, 100] on span "H. 0." at bounding box center [171, 102] width 9 height 4
click at [193, 108] on p "I. 3 ." at bounding box center [222, 111] width 111 height 6
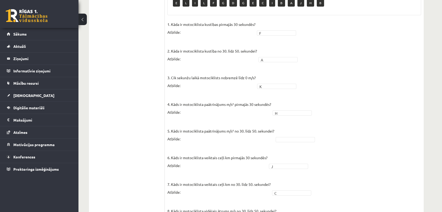
scroll to position [387, 0]
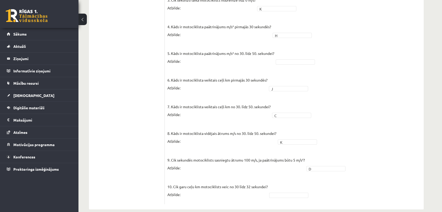
click at [225, 48] on p "5. Kāds ir motociklista paātrinājums m/s² no 30. līdz 50. sekundei? Atbilde:" at bounding box center [220, 54] width 107 height 24
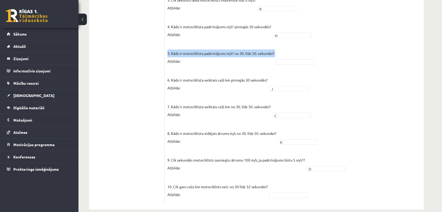
click at [225, 48] on p "5. Kāds ir motociklista paātrinājums m/s² no 30. līdz 50. sekundei? Atbilde:" at bounding box center [220, 54] width 107 height 24
copy p "5. Kāds ir motociklista paātrinājums m/s² no 30. līdz 50. sekundei?"
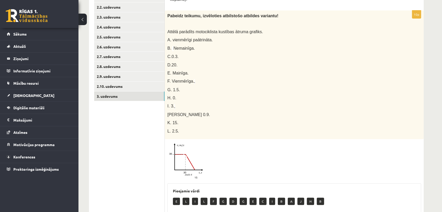
scroll to position [77, 0]
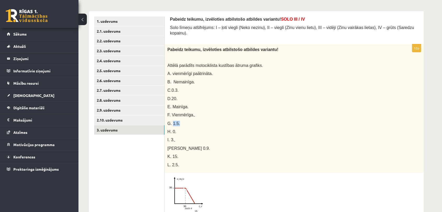
drag, startPoint x: 171, startPoint y: 118, endPoint x: 180, endPoint y: 117, distance: 8.9
click at [180, 121] on p "G. 1.5." at bounding box center [280, 123] width 227 height 5
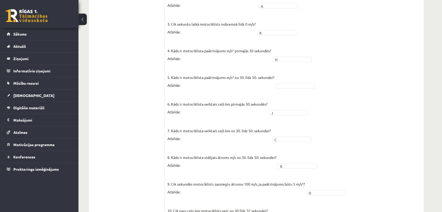
scroll to position [387, 0]
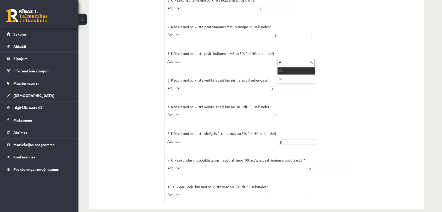
type input "*"
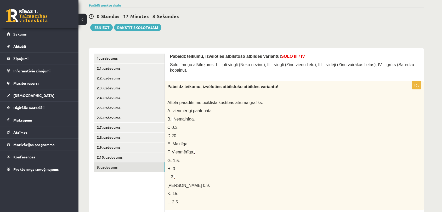
scroll to position [79, 0]
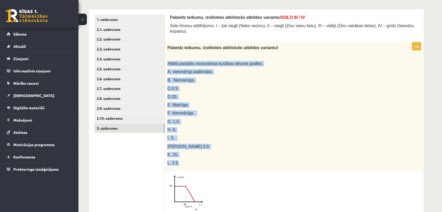
drag, startPoint x: 181, startPoint y: 157, endPoint x: 168, endPoint y: 58, distance: 100.1
click at [168, 58] on div "Pabeidz teikumu, izvēloties atbilstošo atbildes variantu! Attēlā parādīts motoc…" at bounding box center [294, 106] width 259 height 129
copy div "Attēlā parādīts motociklista kustības ātruma grafiks. A. vienmērīgi paātrināta.…"
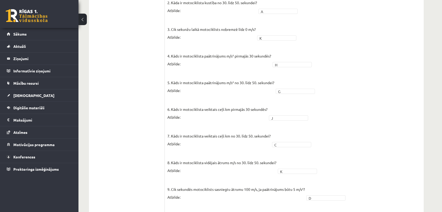
scroll to position [389, 0]
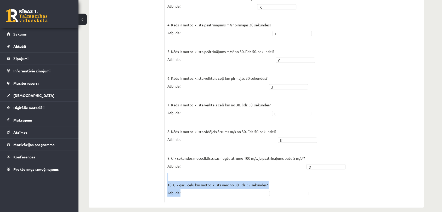
drag, startPoint x: 269, startPoint y: 179, endPoint x: 174, endPoint y: 174, distance: 95.6
click at [174, 174] on fieldset "1. Kāda ir motociklista kustības pirmajās 30 sekundēs? Atbilde: F * 2. Kāda ir …" at bounding box center [294, 70] width 254 height 259
click at [179, 180] on p "10. Cik garu ceļu km motociklists veic no 30 līdz 32 sekundei? Atbilde:" at bounding box center [217, 185] width 100 height 24
click at [179, 177] on p "10. Cik garu ceļu km motociklists veic no 30 līdz 32 sekundei? Atbilde:" at bounding box center [217, 185] width 100 height 24
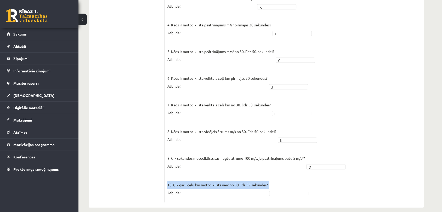
click at [179, 177] on p "10. Cik garu ceļu km motociklists veic no 30 līdz 32 sekundei? Atbilde:" at bounding box center [217, 185] width 100 height 24
copy p "10. Cik garu ceļu km motociklists veic no 30 līdz 32 sekundei?"
click at [335, 184] on fieldset "1. Kāda ir motociklista kustības pirmajās 30 sekundēs? Atbilde: F * 2. Kāda ir …" at bounding box center [294, 70] width 254 height 259
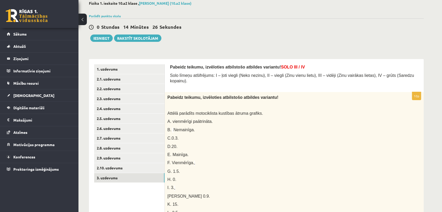
scroll to position [39, 0]
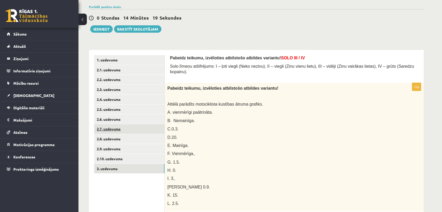
click at [110, 130] on link "2.7. uzdevums" at bounding box center [129, 129] width 70 height 10
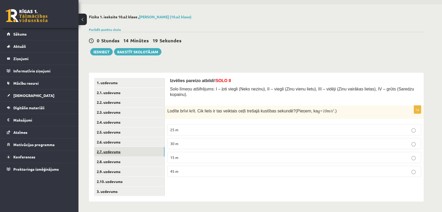
scroll to position [16, 0]
click at [115, 142] on link "2.6. uzdevums" at bounding box center [129, 142] width 70 height 10
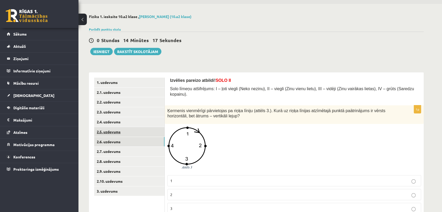
click at [108, 133] on link "2.5. uzdevums" at bounding box center [129, 132] width 70 height 10
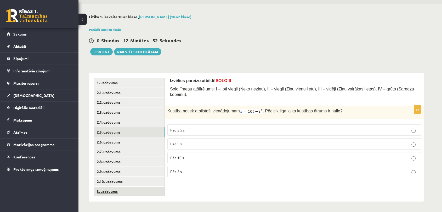
click at [109, 192] on link "3. uzdevums" at bounding box center [129, 192] width 70 height 10
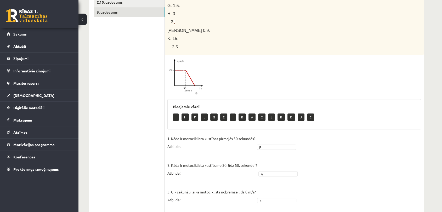
scroll to position [389, 0]
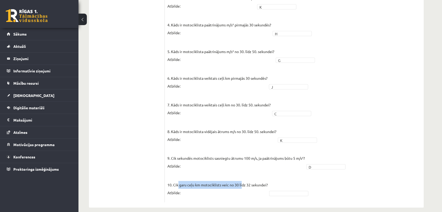
drag, startPoint x: 198, startPoint y: 178, endPoint x: 242, endPoint y: 178, distance: 44.4
click at [242, 178] on p "10. Cik garu ceļu km motociklists veic no 30 līdz 32 sekundei? Atbilde:" at bounding box center [217, 185] width 100 height 24
click at [241, 178] on p "10. Cik garu ceļu km motociklists veic no 30 līdz 32 sekundei? Atbilde:" at bounding box center [217, 185] width 100 height 24
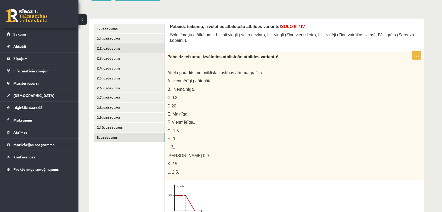
scroll to position [2, 0]
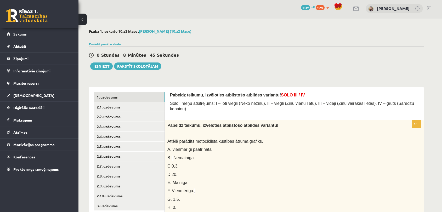
click at [109, 99] on link "1. uzdevums" at bounding box center [129, 97] width 70 height 10
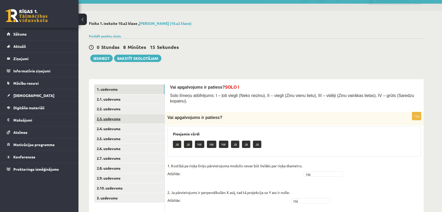
scroll to position [0, 0]
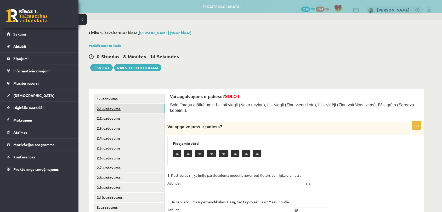
click at [118, 107] on link "2.1. uzdevums" at bounding box center [129, 109] width 70 height 10
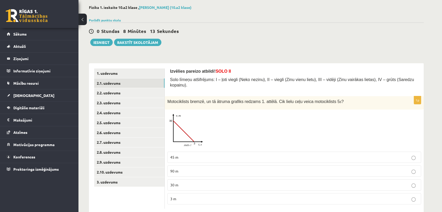
scroll to position [32, 0]
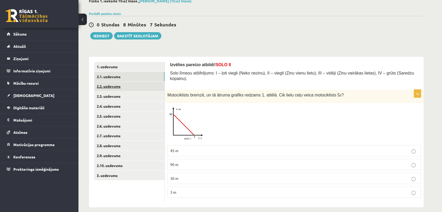
click at [116, 86] on link "2.2. uzdevums" at bounding box center [129, 87] width 70 height 10
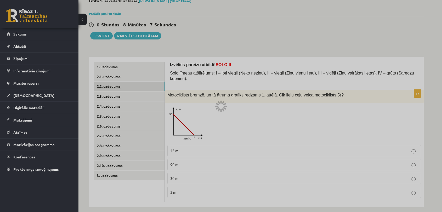
scroll to position [16, 0]
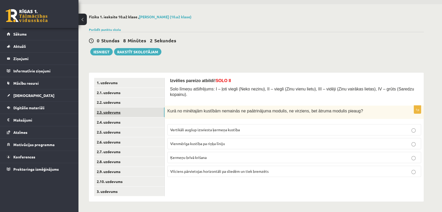
click at [117, 111] on link "2.3. uzdevums" at bounding box center [129, 112] width 70 height 10
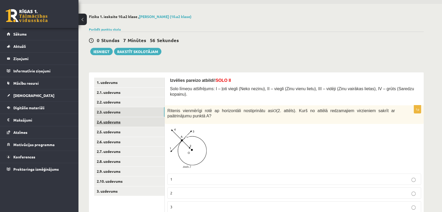
click at [119, 122] on link "2.4. uzdevums" at bounding box center [129, 122] width 70 height 10
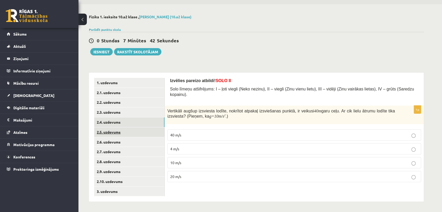
click at [117, 132] on link "2.5. uzdevums" at bounding box center [129, 132] width 70 height 10
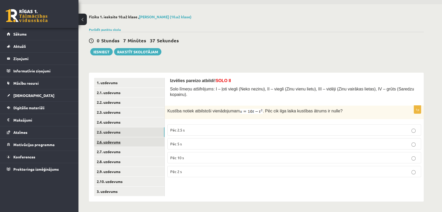
click at [102, 142] on link "2.6. uzdevums" at bounding box center [129, 142] width 70 height 10
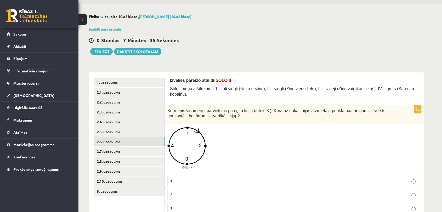
scroll to position [46, 0]
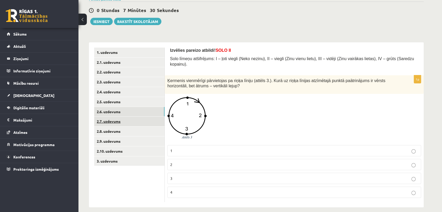
click at [113, 122] on link "2.7. uzdevums" at bounding box center [129, 122] width 70 height 10
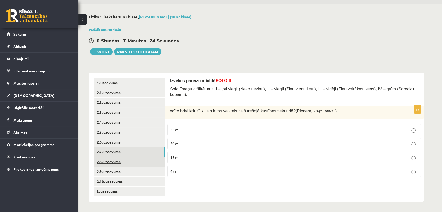
click at [115, 162] on link "2.8. uzdevums" at bounding box center [129, 162] width 70 height 10
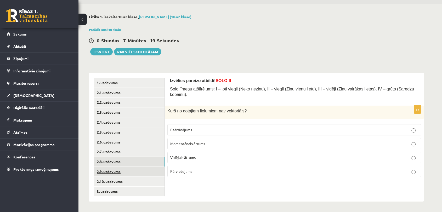
click at [116, 172] on link "2.9. uzdevums" at bounding box center [129, 172] width 70 height 10
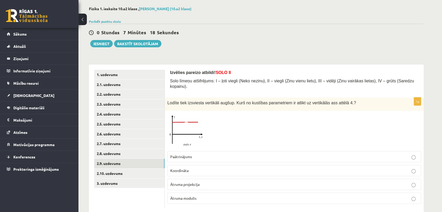
scroll to position [30, 0]
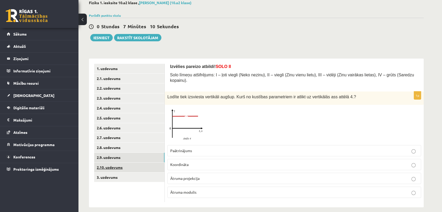
click at [119, 167] on link "2.10. uzdevums" at bounding box center [129, 168] width 70 height 10
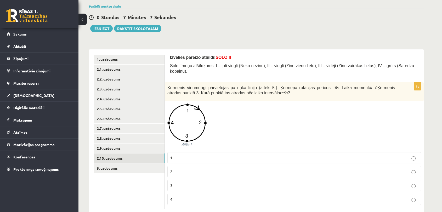
scroll to position [46, 0]
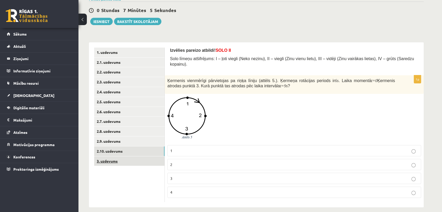
click at [99, 158] on link "3. uzdevums" at bounding box center [129, 161] width 70 height 10
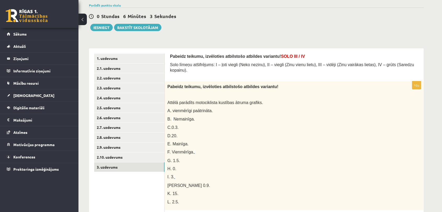
scroll to position [0, 0]
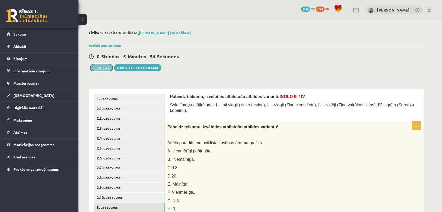
click at [98, 68] on button "Iesniegt" at bounding box center [101, 67] width 22 height 7
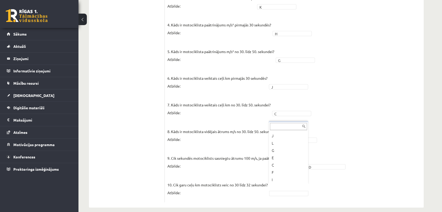
scroll to position [6, 0]
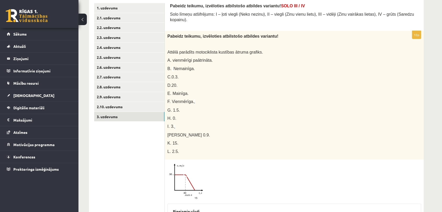
scroll to position [2, 0]
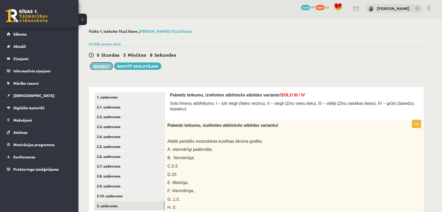
click at [104, 66] on button "Iesniegt" at bounding box center [101, 65] width 22 height 7
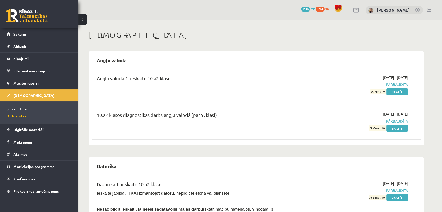
click at [19, 110] on span "Neizpildītās" at bounding box center [18, 109] width 20 height 4
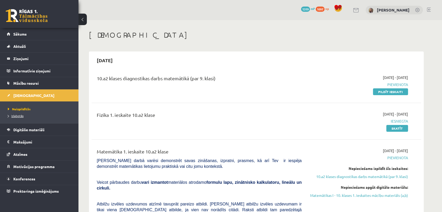
click at [17, 117] on span "Izlabotās" at bounding box center [16, 116] width 16 height 4
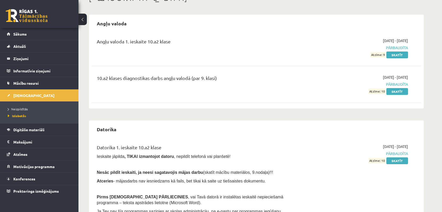
scroll to position [77, 0]
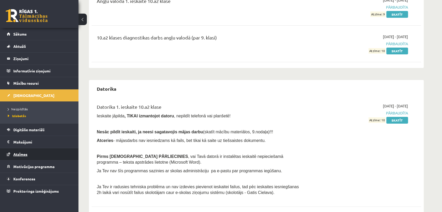
click at [19, 156] on link "Atzīmes" at bounding box center [39, 154] width 65 height 12
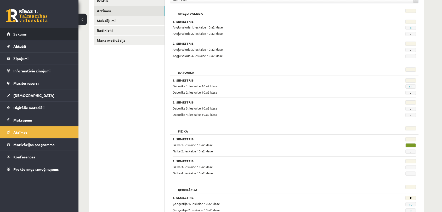
click at [24, 31] on link "Sākums" at bounding box center [39, 34] width 65 height 12
